Goal: Navigation & Orientation: Find specific page/section

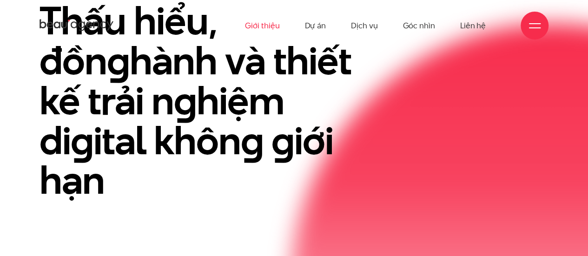
click at [262, 22] on link "Giới thiệu" at bounding box center [262, 25] width 34 height 51
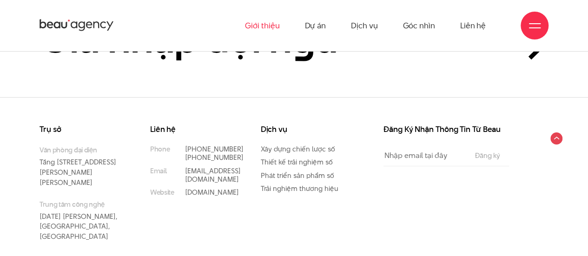
scroll to position [3264, 0]
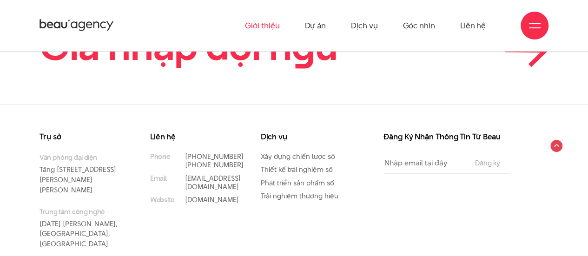
click at [546, 67] on icon at bounding box center [527, 50] width 44 height 33
